Goal: Task Accomplishment & Management: Manage account settings

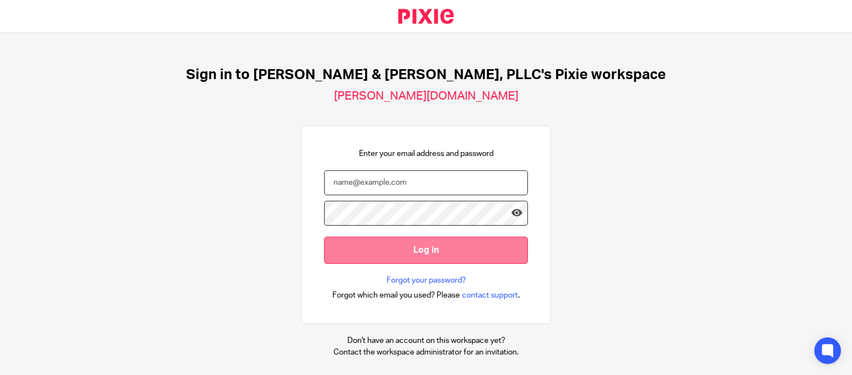
type input "cris@leesmithcpa.com"
click at [407, 252] on input "Log in" at bounding box center [426, 250] width 204 height 27
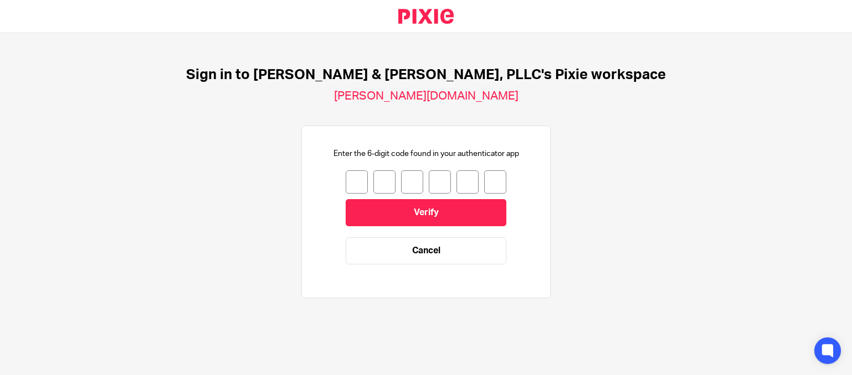
click at [347, 176] on input "number" at bounding box center [357, 182] width 22 height 23
type input "8"
type input "7"
type input "5"
type input "6"
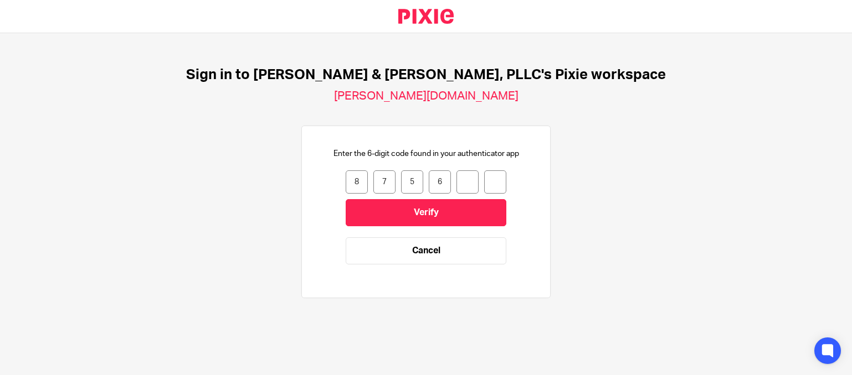
type input "1"
type input "9"
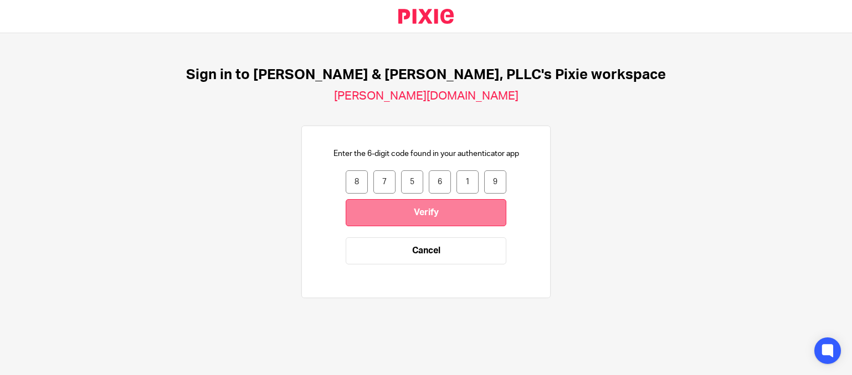
click at [456, 207] on input "Verify" at bounding box center [426, 212] width 161 height 27
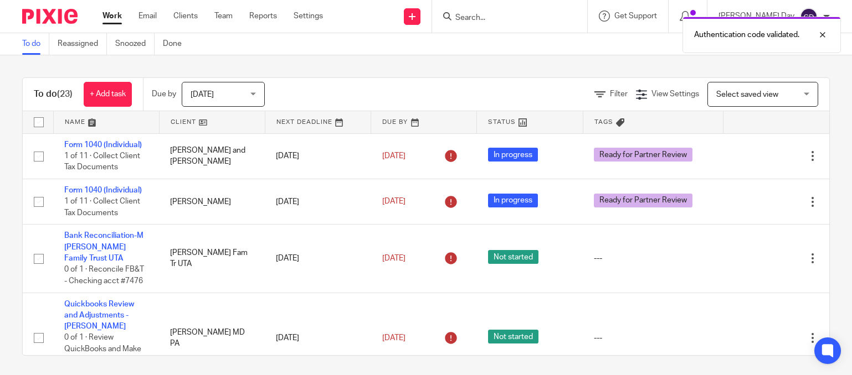
click at [767, 102] on span "Select saved view" at bounding box center [756, 94] width 81 height 23
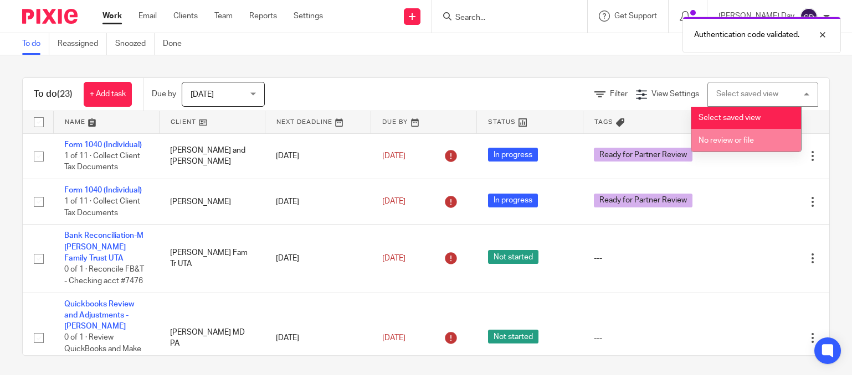
click at [750, 143] on span "No review or file" at bounding box center [725, 141] width 55 height 8
